Goal: Transaction & Acquisition: Purchase product/service

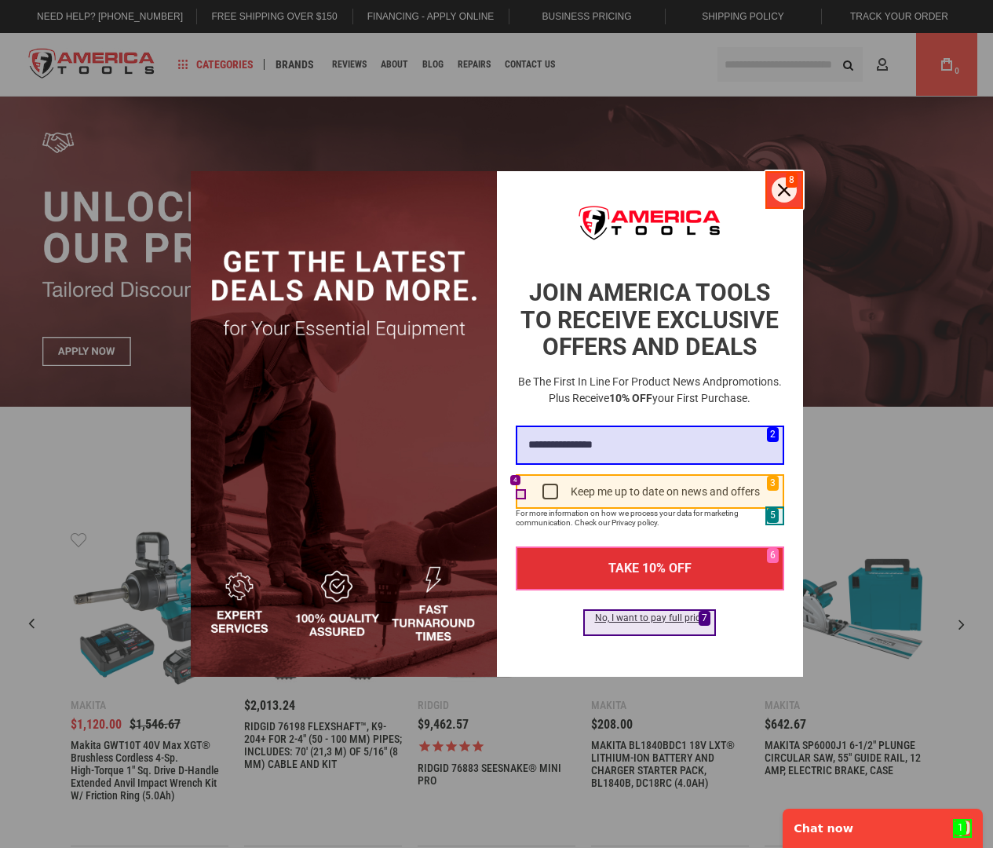
click at [784, 190] on icon "close icon" at bounding box center [784, 190] width 13 height 13
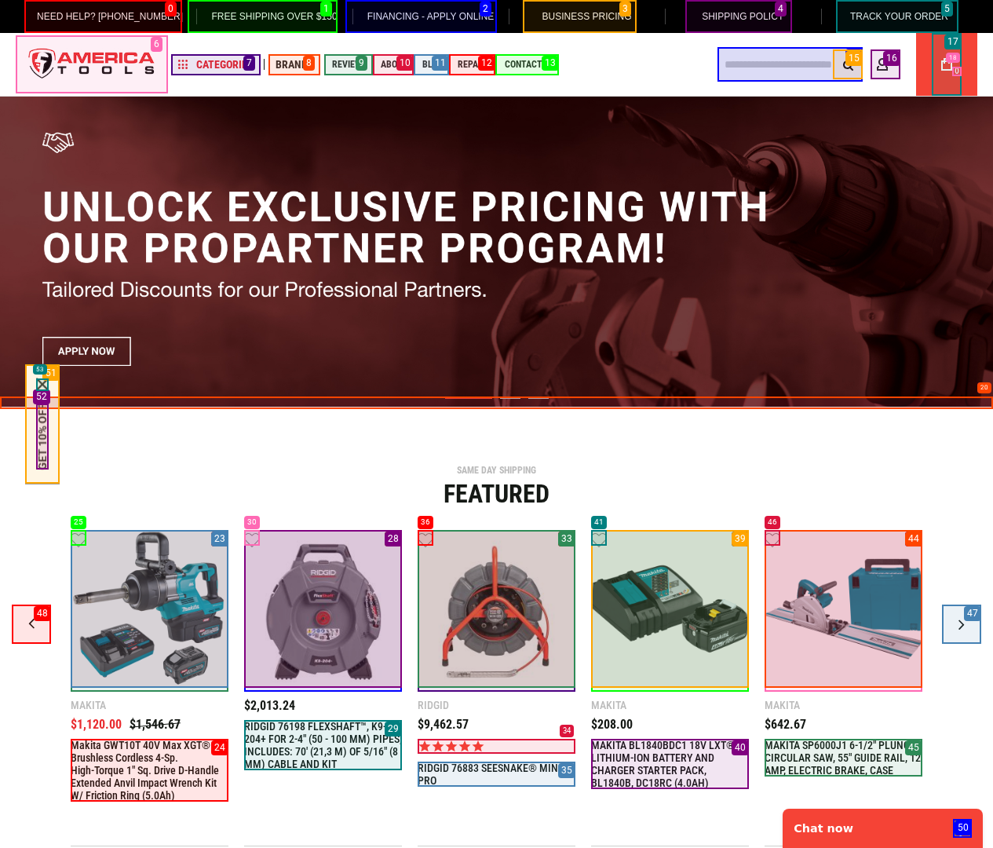
click at [149, 770] on link "Makita GWT10T 40V max XGT® Brushless Cordless 4‑Sp. High‑Torque 1" Sq. Drive D‑…" at bounding box center [150, 770] width 158 height 63
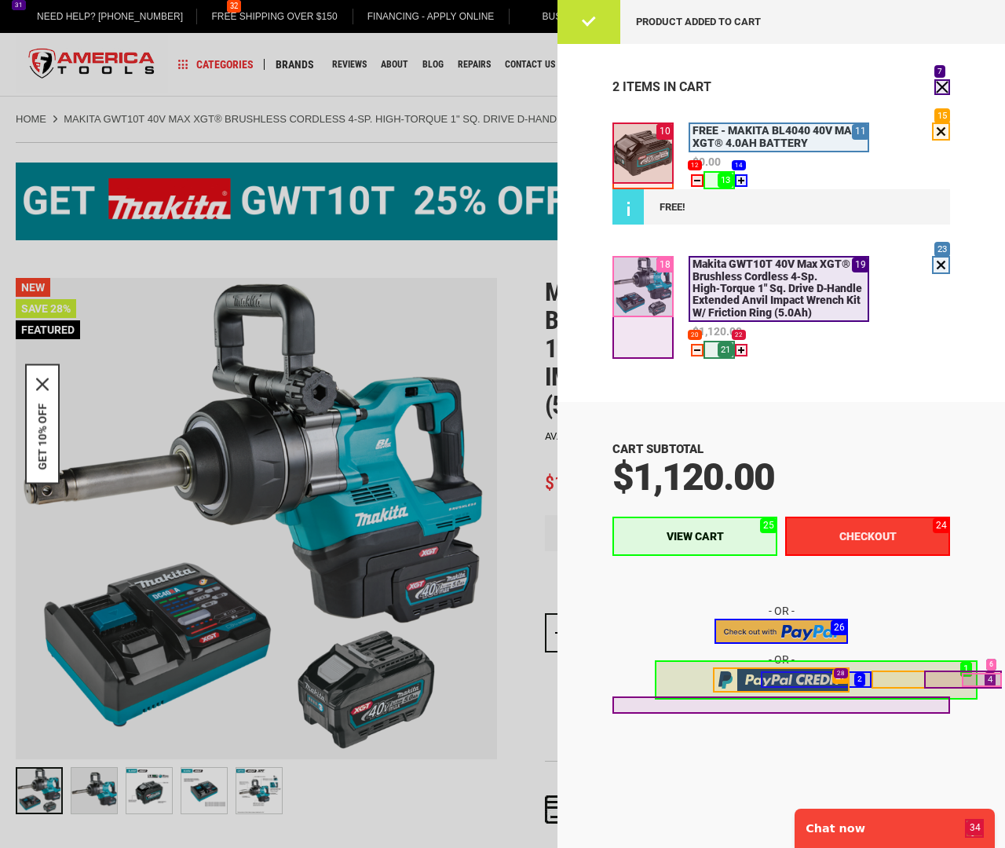
click at [868, 535] on button "Checkout" at bounding box center [867, 536] width 165 height 39
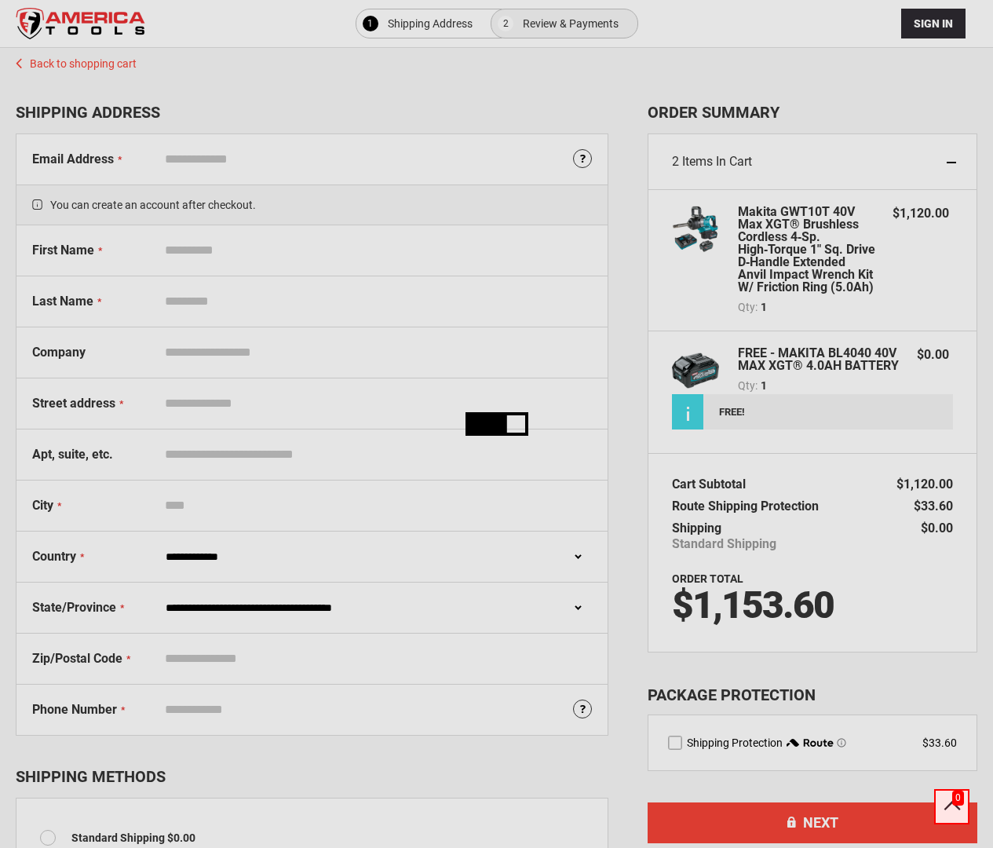
select select "**"
